Goal: Information Seeking & Learning: Learn about a topic

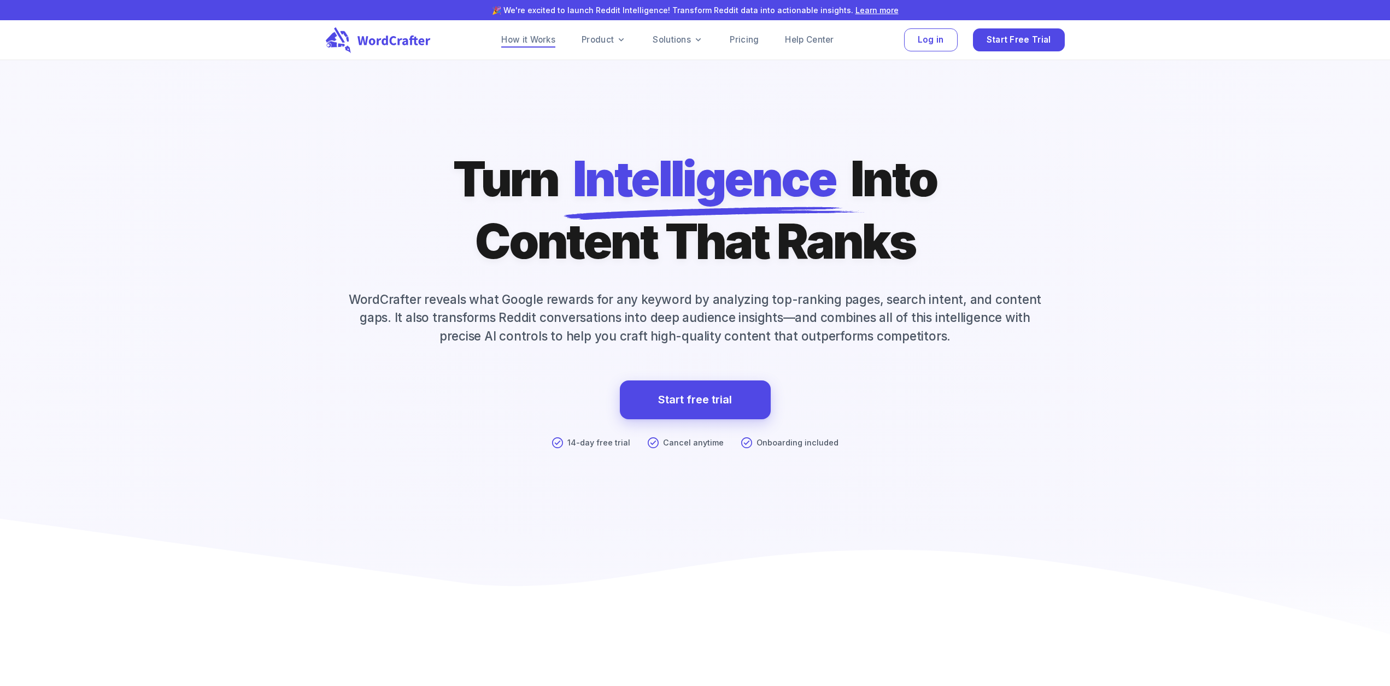
click at [542, 45] on link "How it Works" at bounding box center [528, 39] width 54 height 13
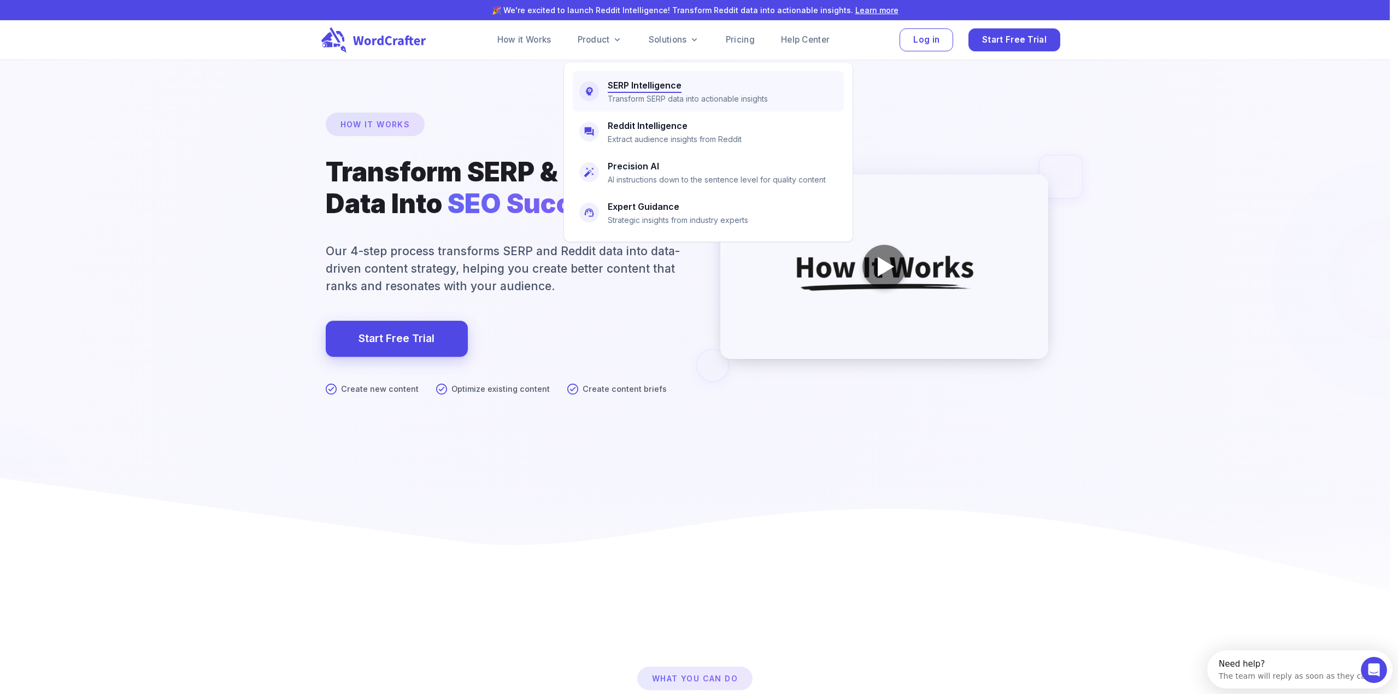
click at [625, 87] on h6 "SERP Intelligence" at bounding box center [645, 85] width 74 height 15
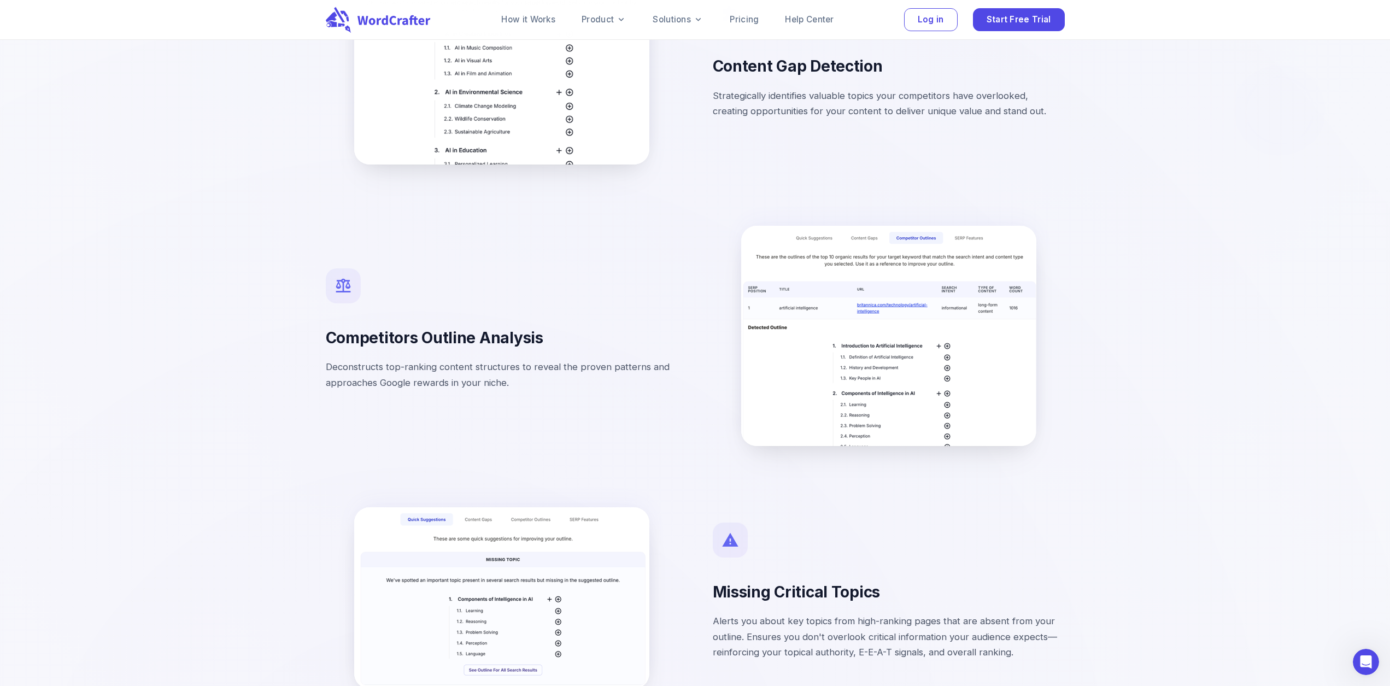
scroll to position [2350, 0]
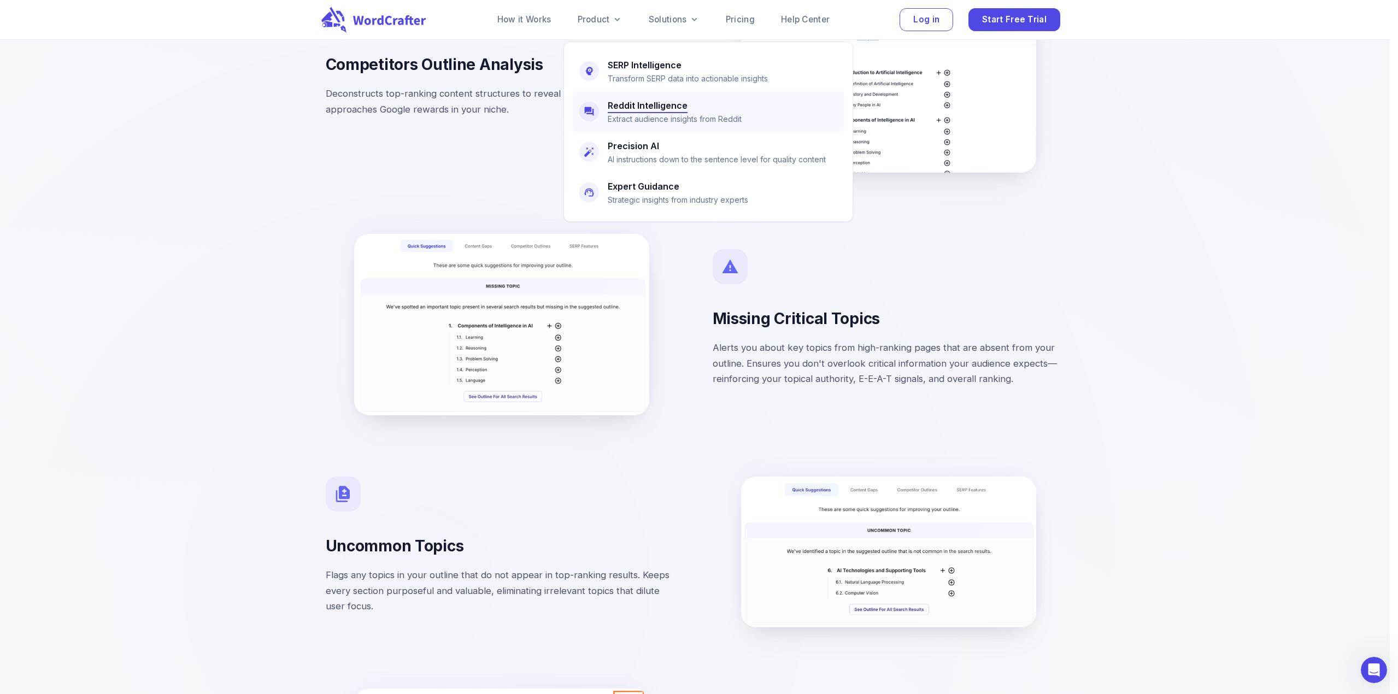
click at [610, 98] on h6 "Reddit Intelligence" at bounding box center [648, 105] width 80 height 15
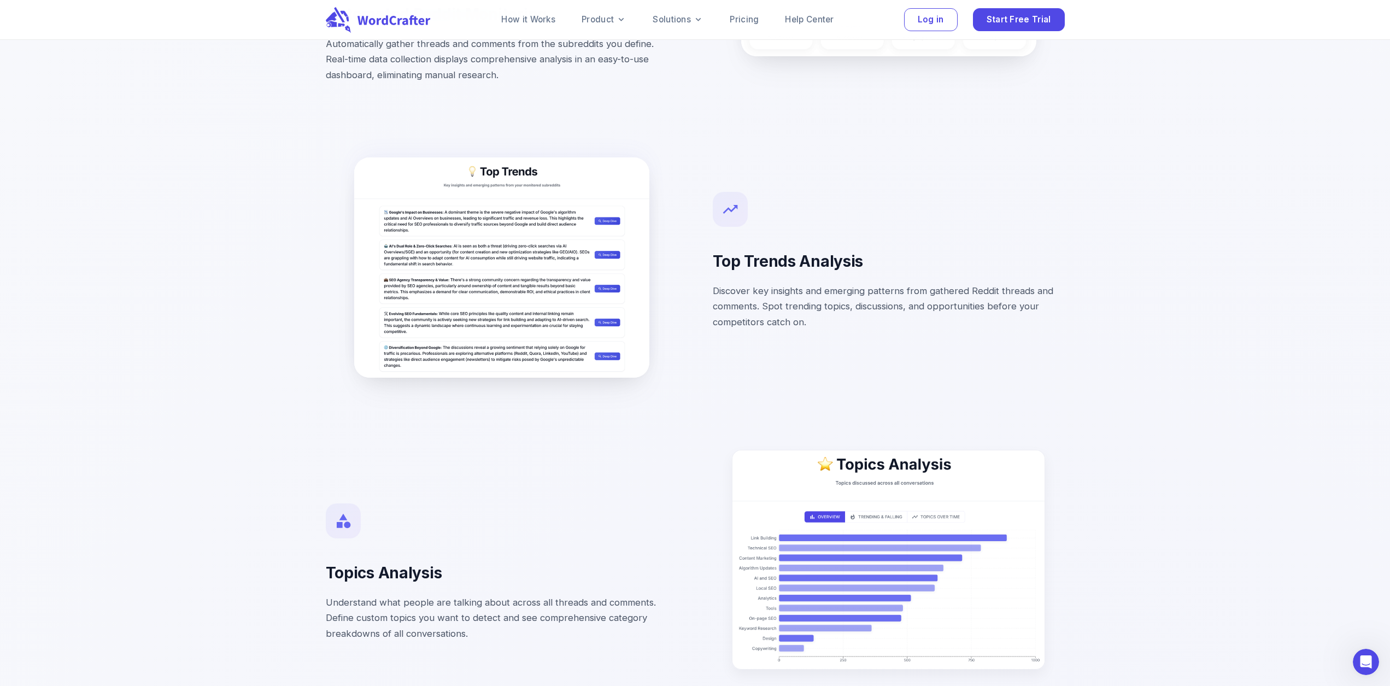
scroll to position [1585, 0]
